Goal: Check status: Check status

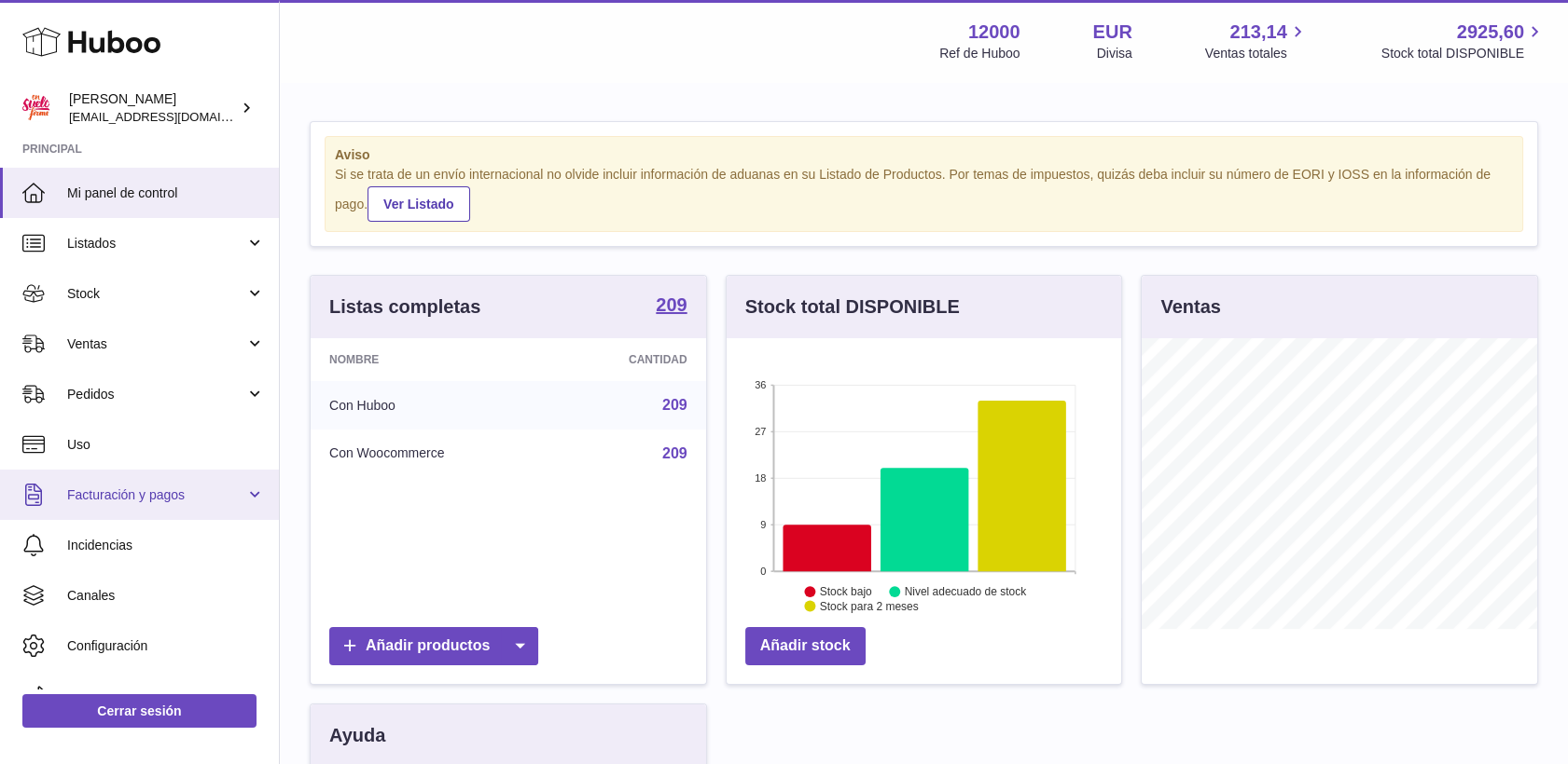
scroll to position [291, 396]
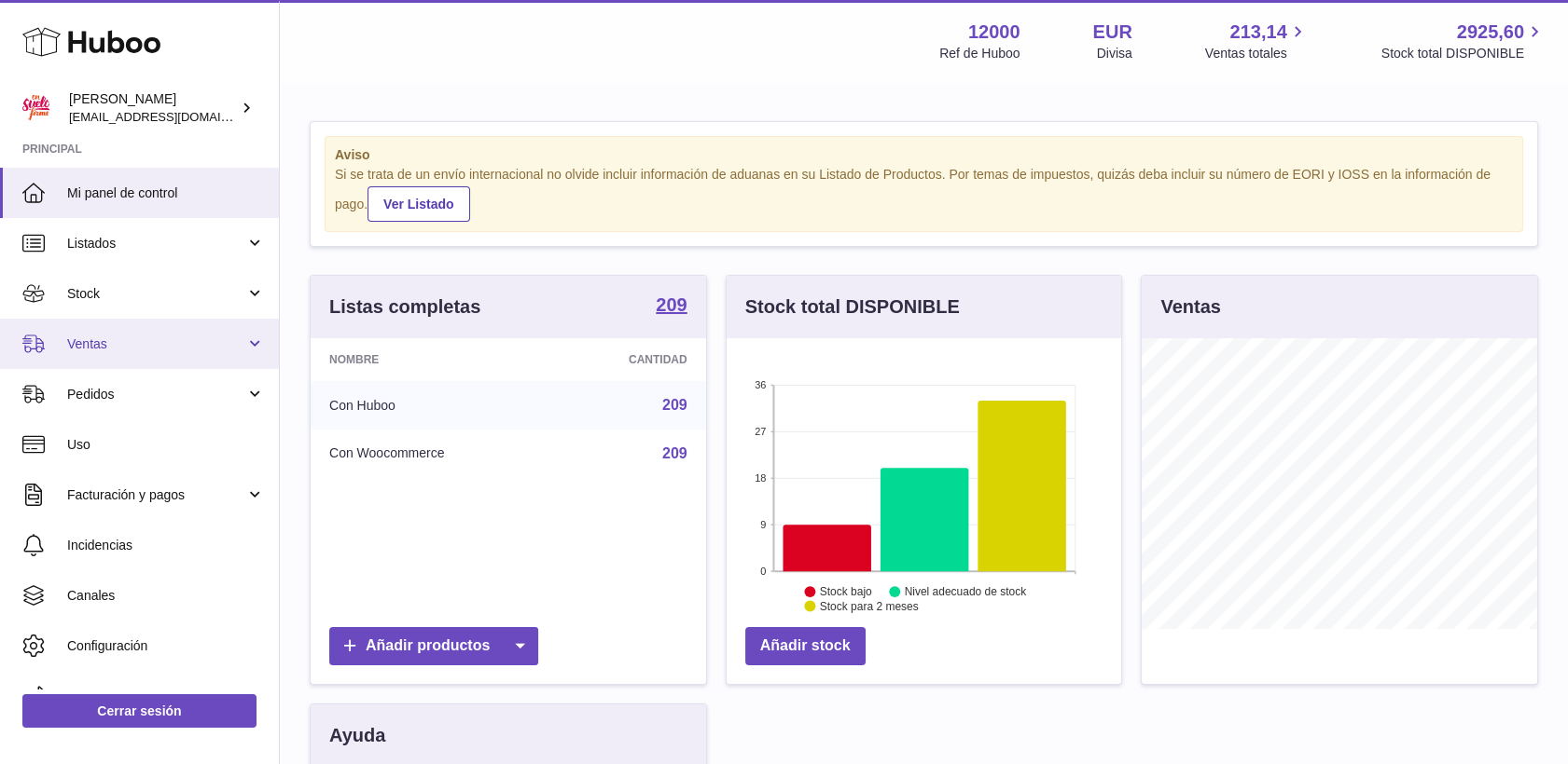
click at [78, 349] on span "Ventas" at bounding box center [157, 345] width 178 height 18
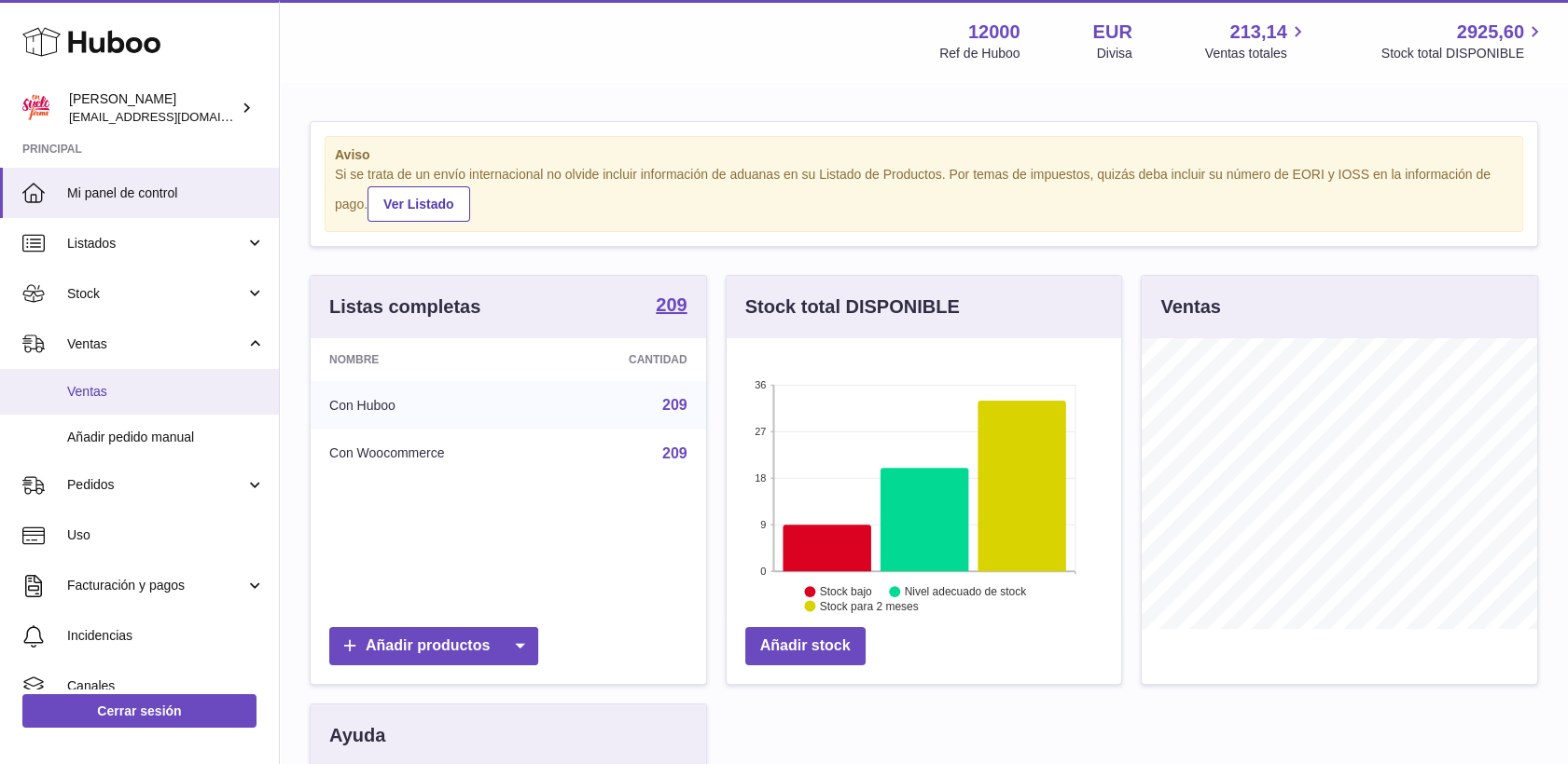
click at [106, 400] on link "Ventas" at bounding box center [139, 392] width 279 height 46
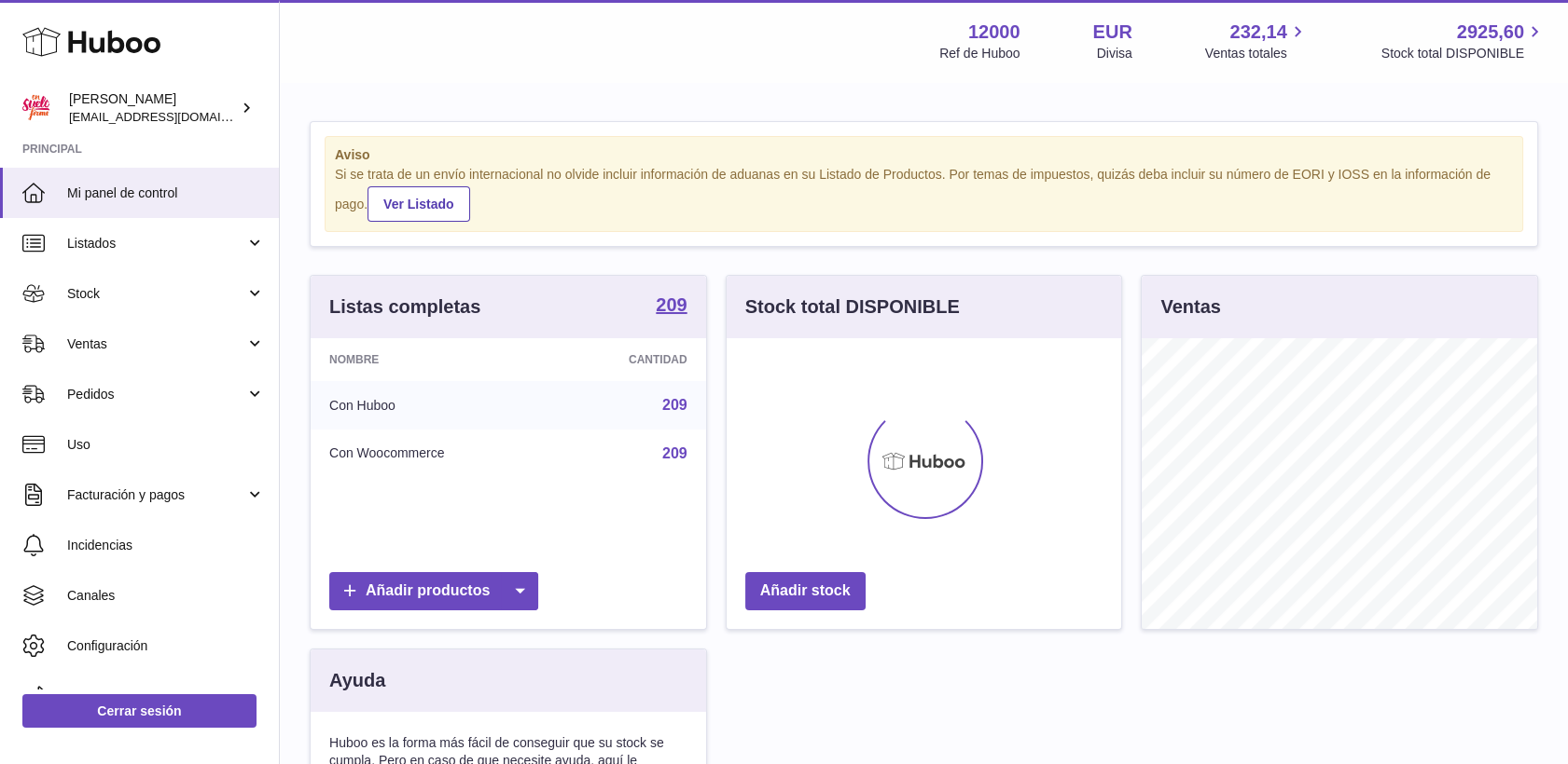
scroll to position [291, 396]
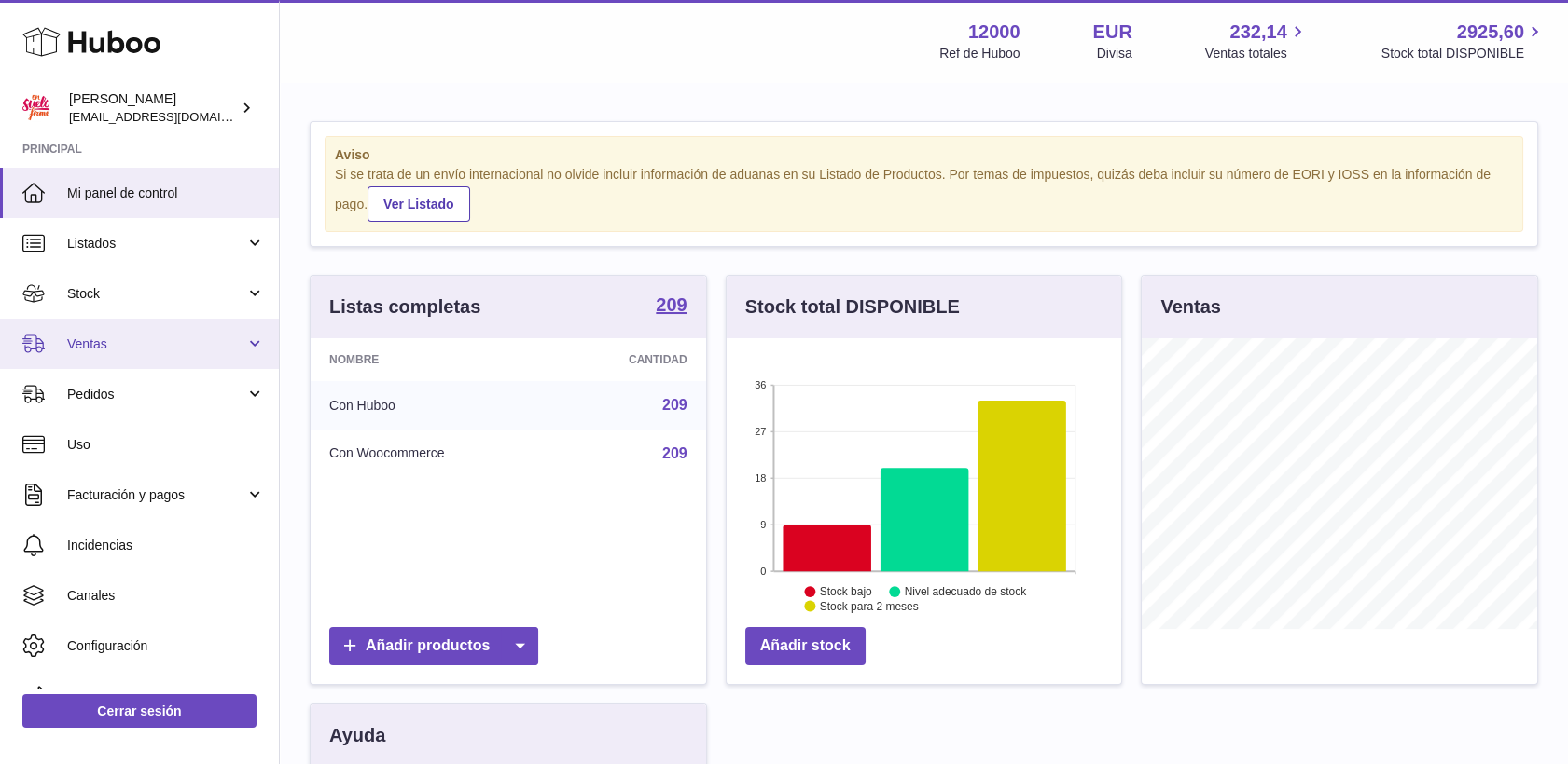
click at [103, 345] on span "Ventas" at bounding box center [157, 345] width 178 height 18
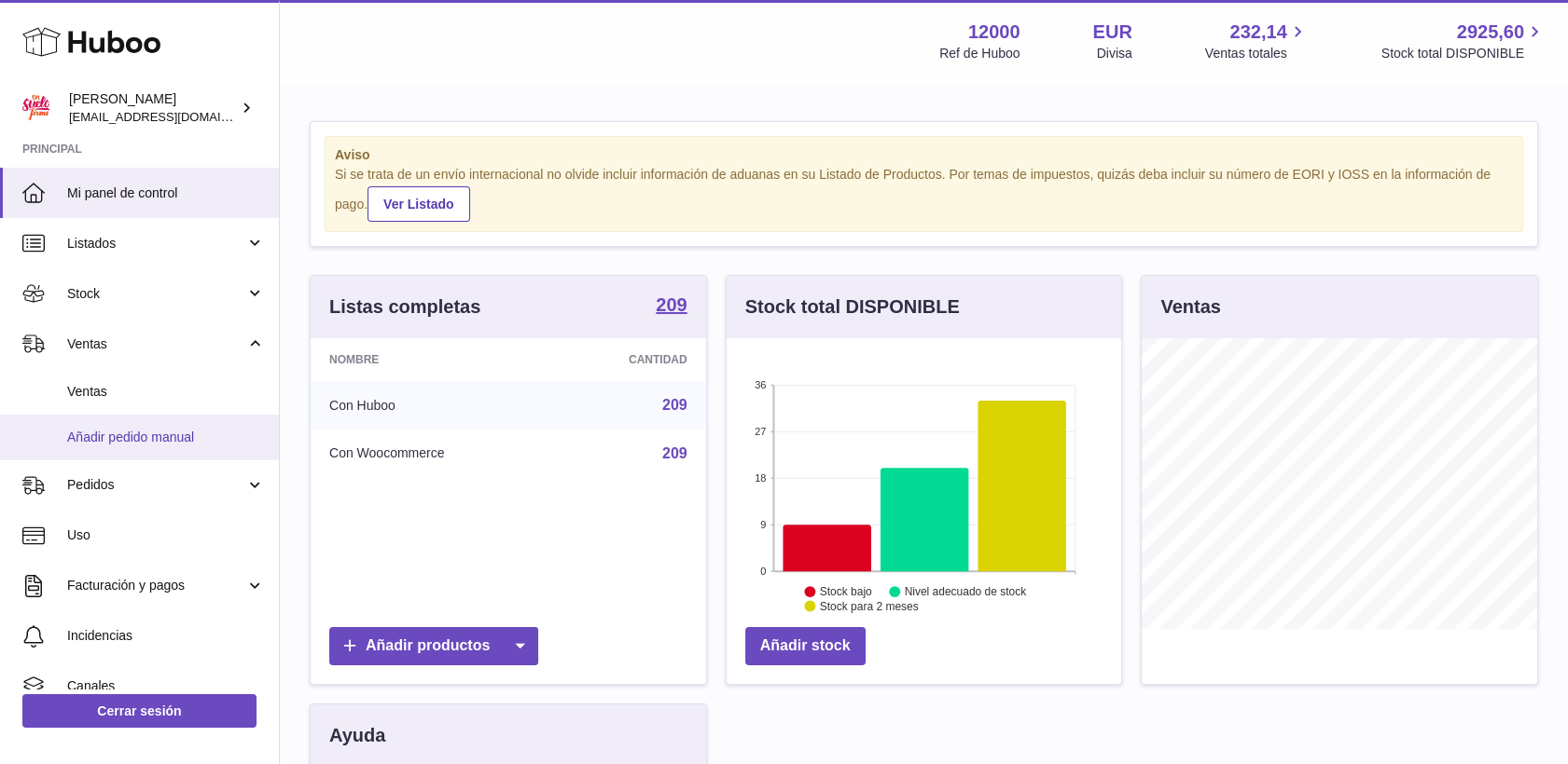
click at [119, 440] on span "Añadir pedido manual" at bounding box center [167, 438] width 198 height 18
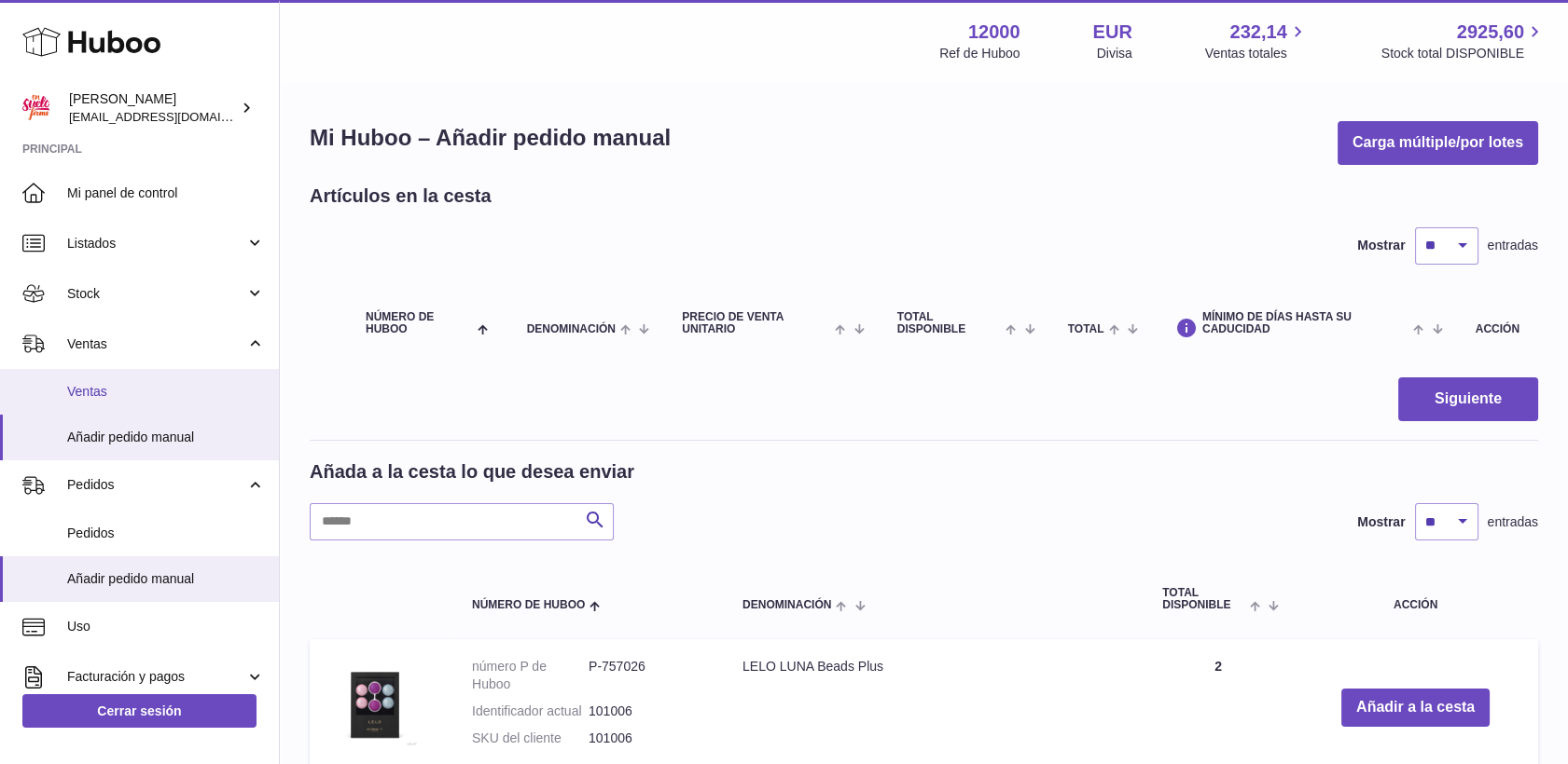
click at [98, 390] on span "Ventas" at bounding box center [167, 392] width 198 height 18
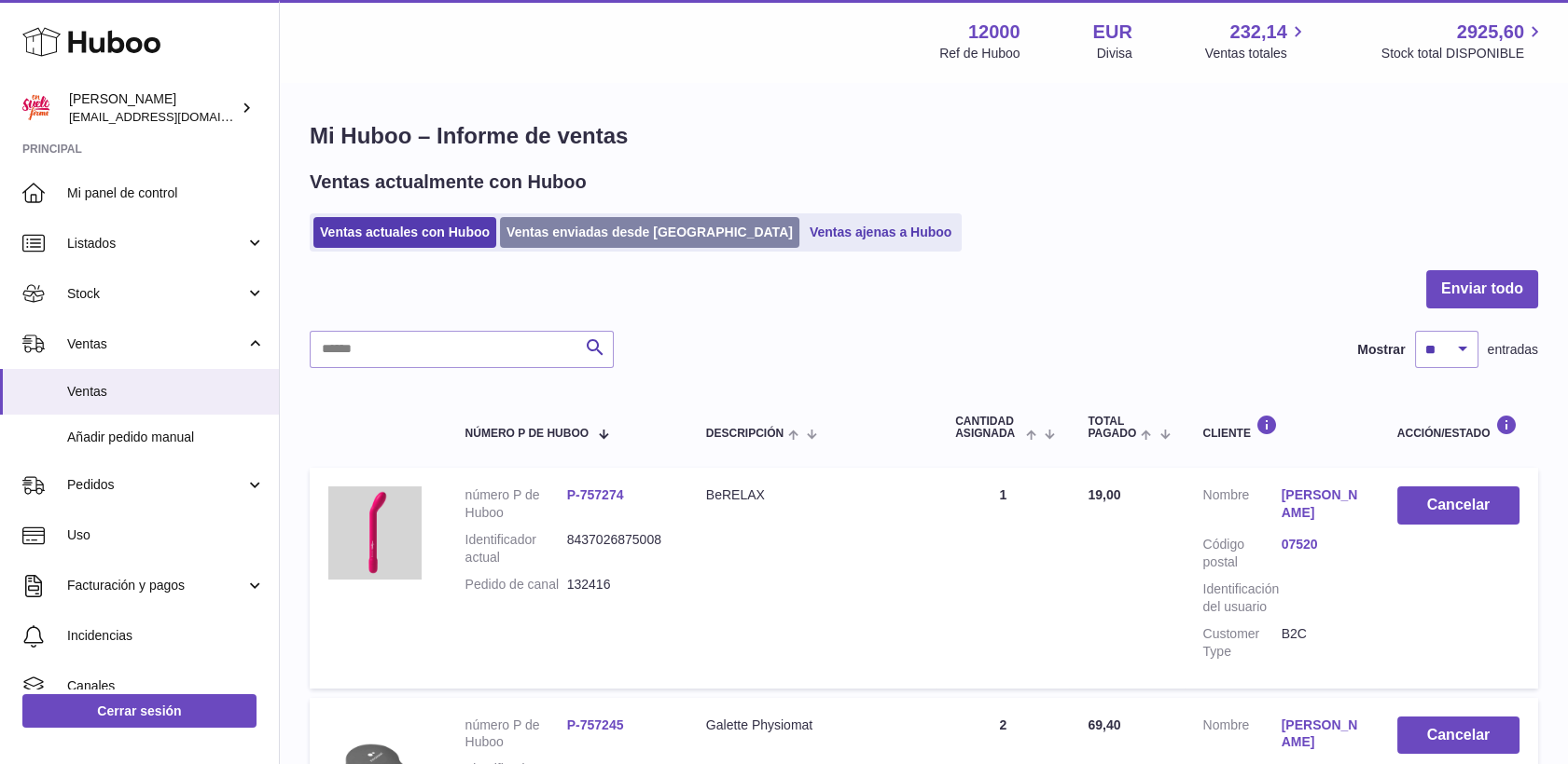
click at [566, 238] on link "Ventas enviadas desde Huboo" at bounding box center [649, 232] width 299 height 30
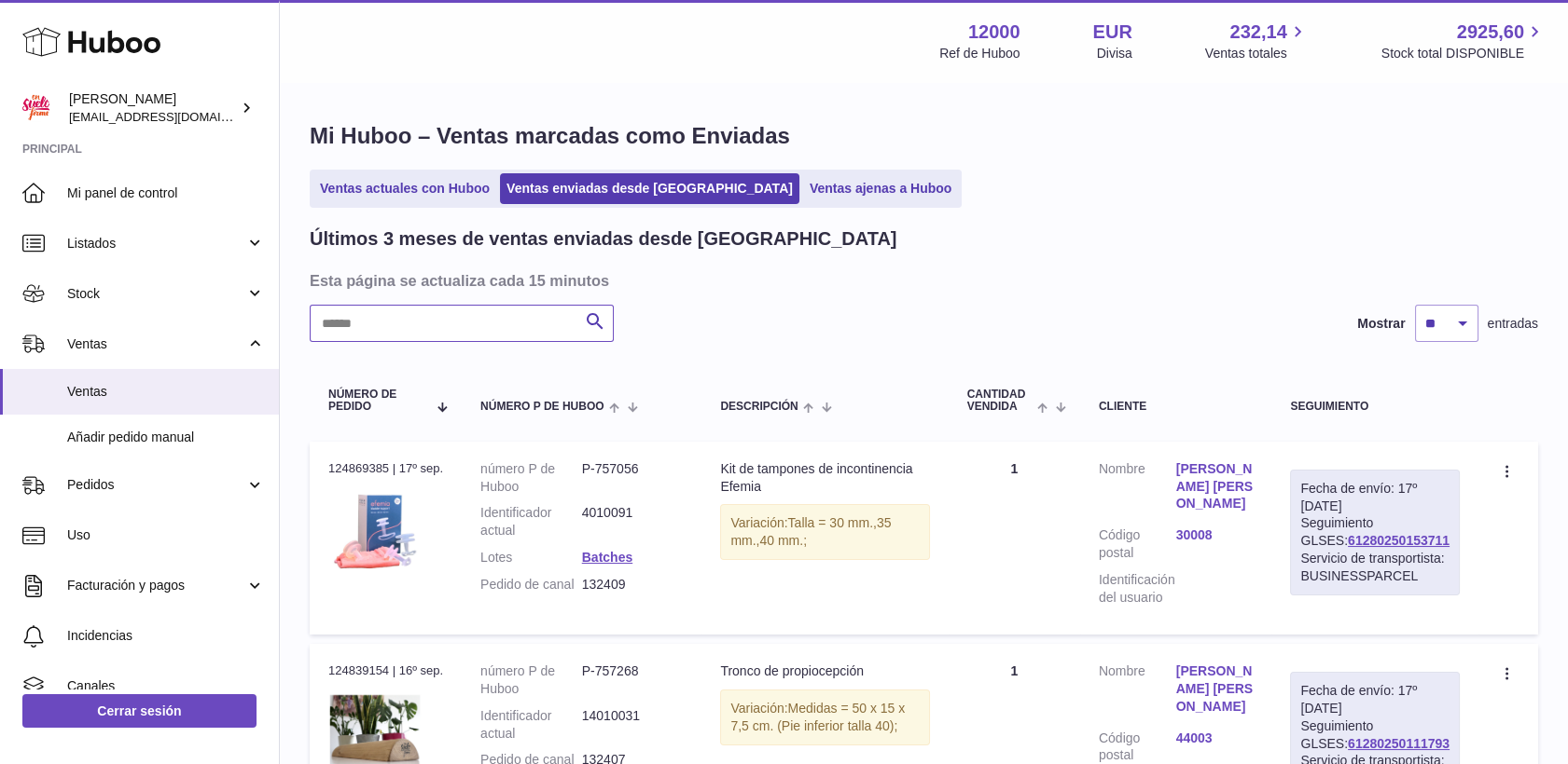
click at [448, 322] on input "text" at bounding box center [462, 323] width 304 height 37
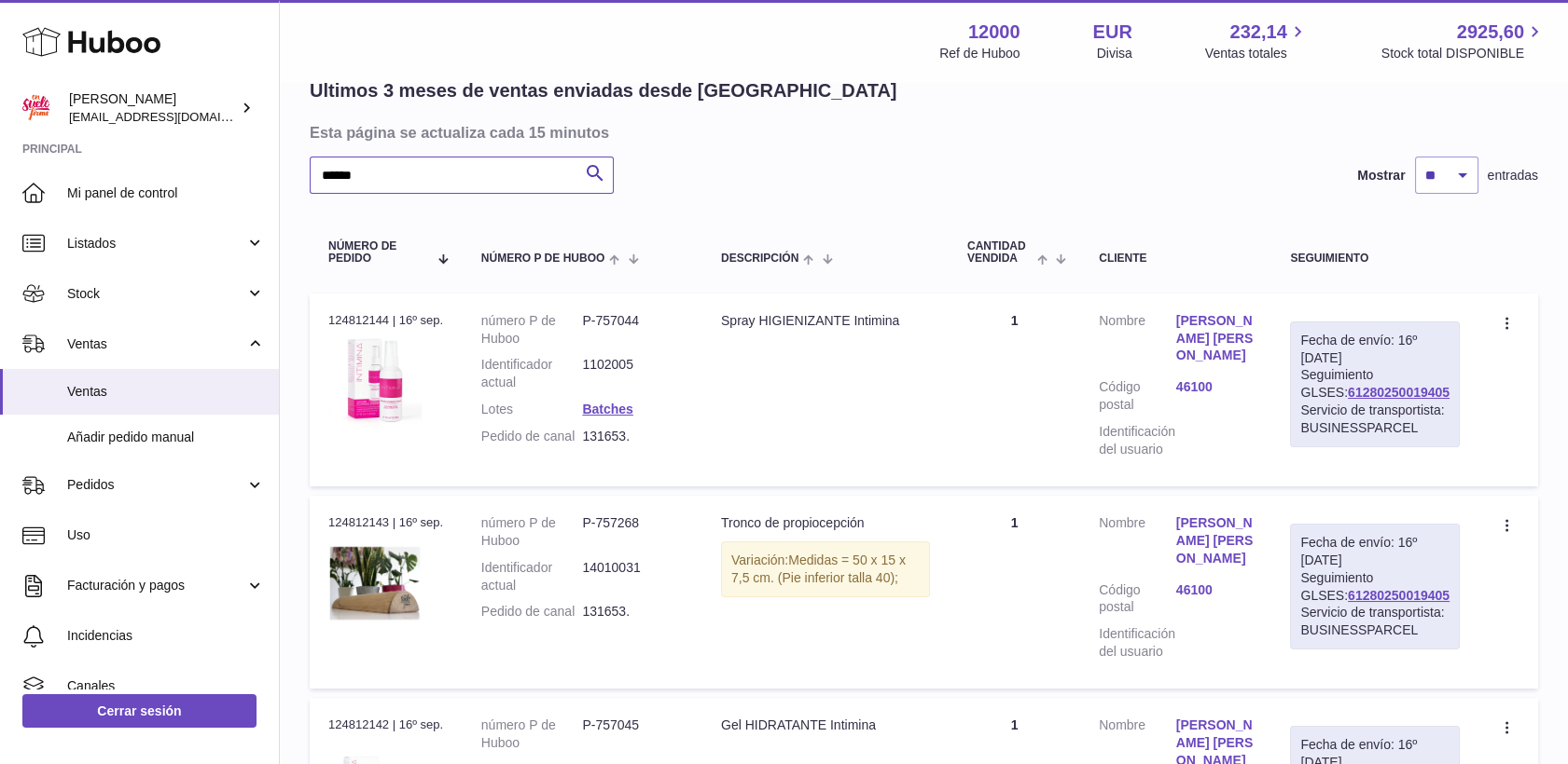
scroll to position [207, 0]
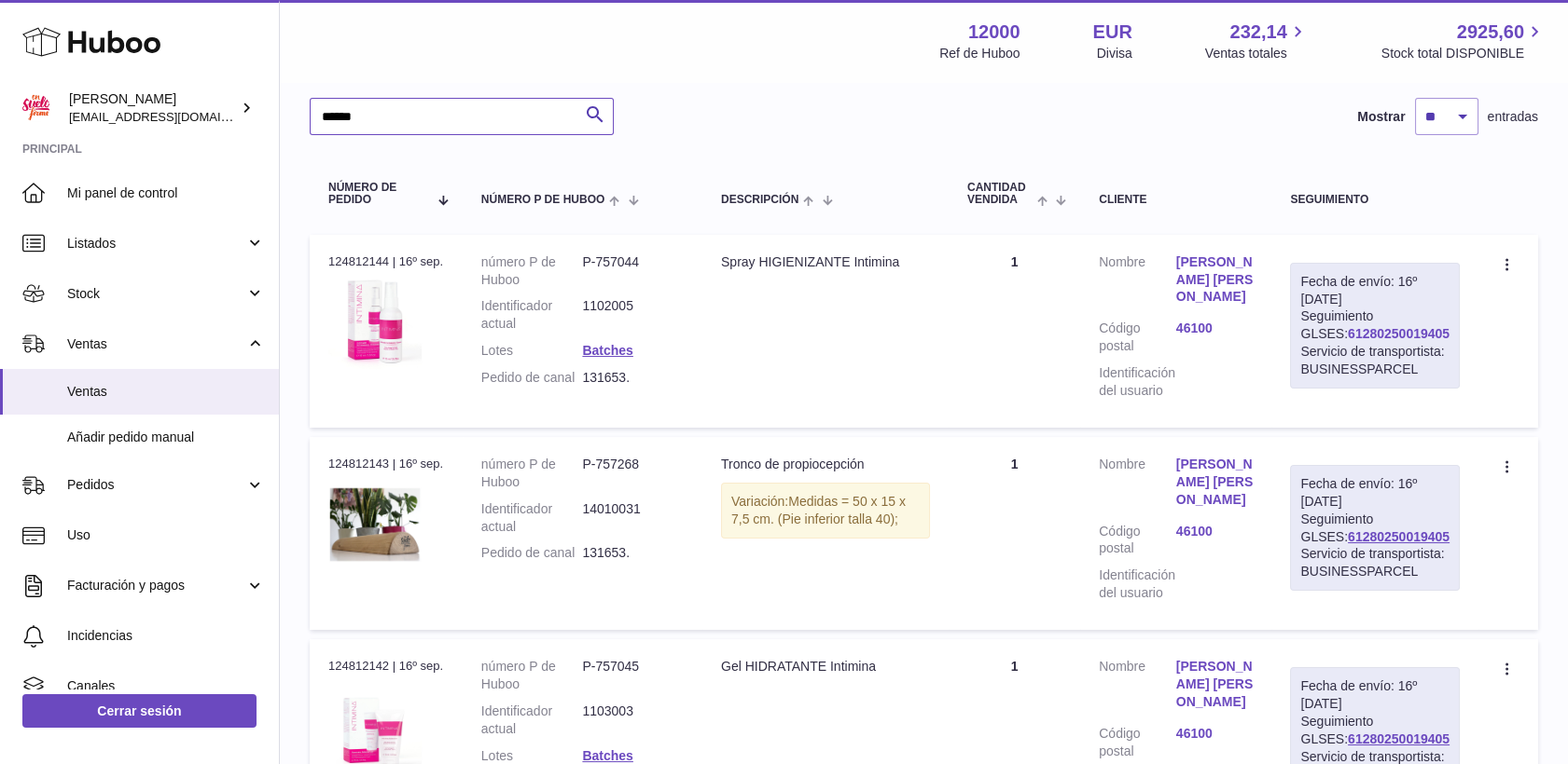
type input "******"
click at [1382, 341] on link "61280250019405" at bounding box center [1398, 333] width 102 height 15
